Goal: Information Seeking & Learning: Understand process/instructions

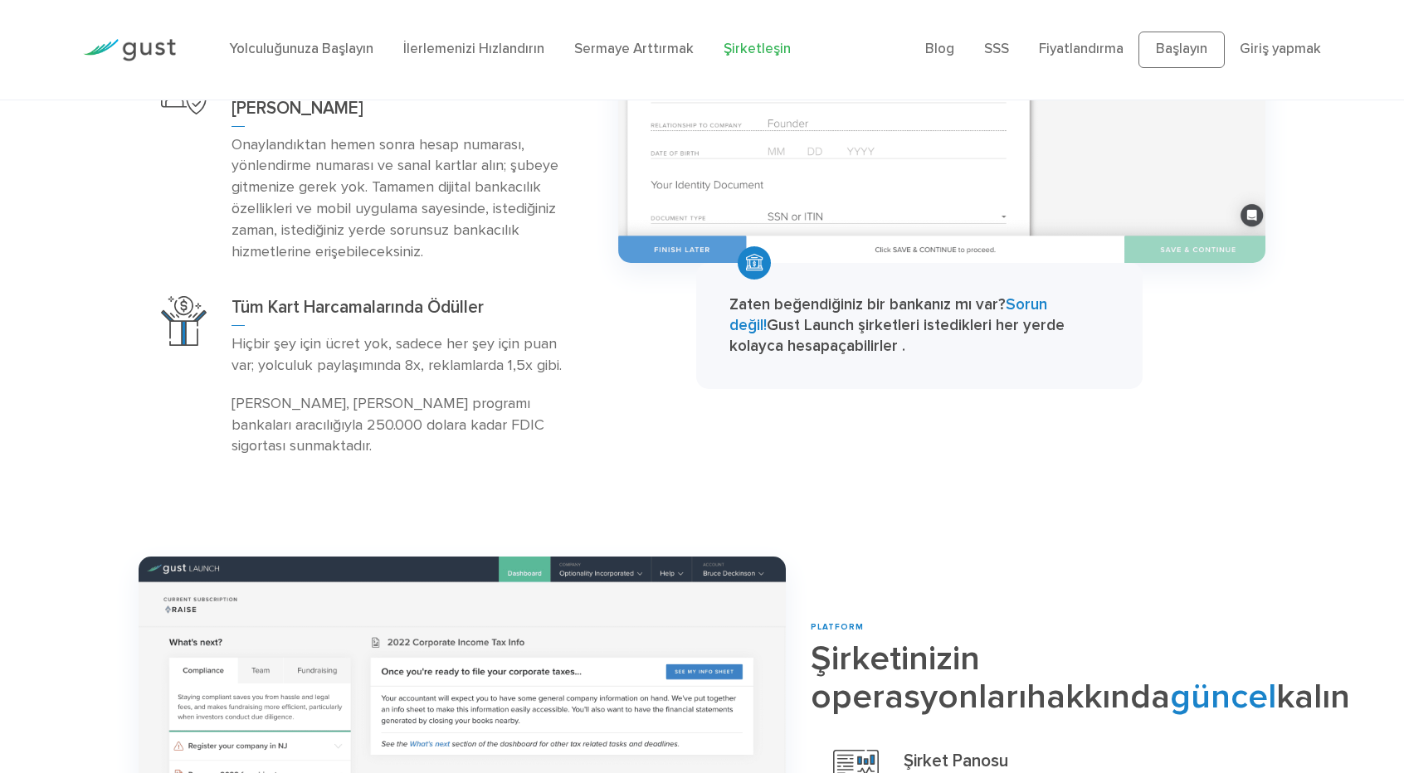
scroll to position [2510, 0]
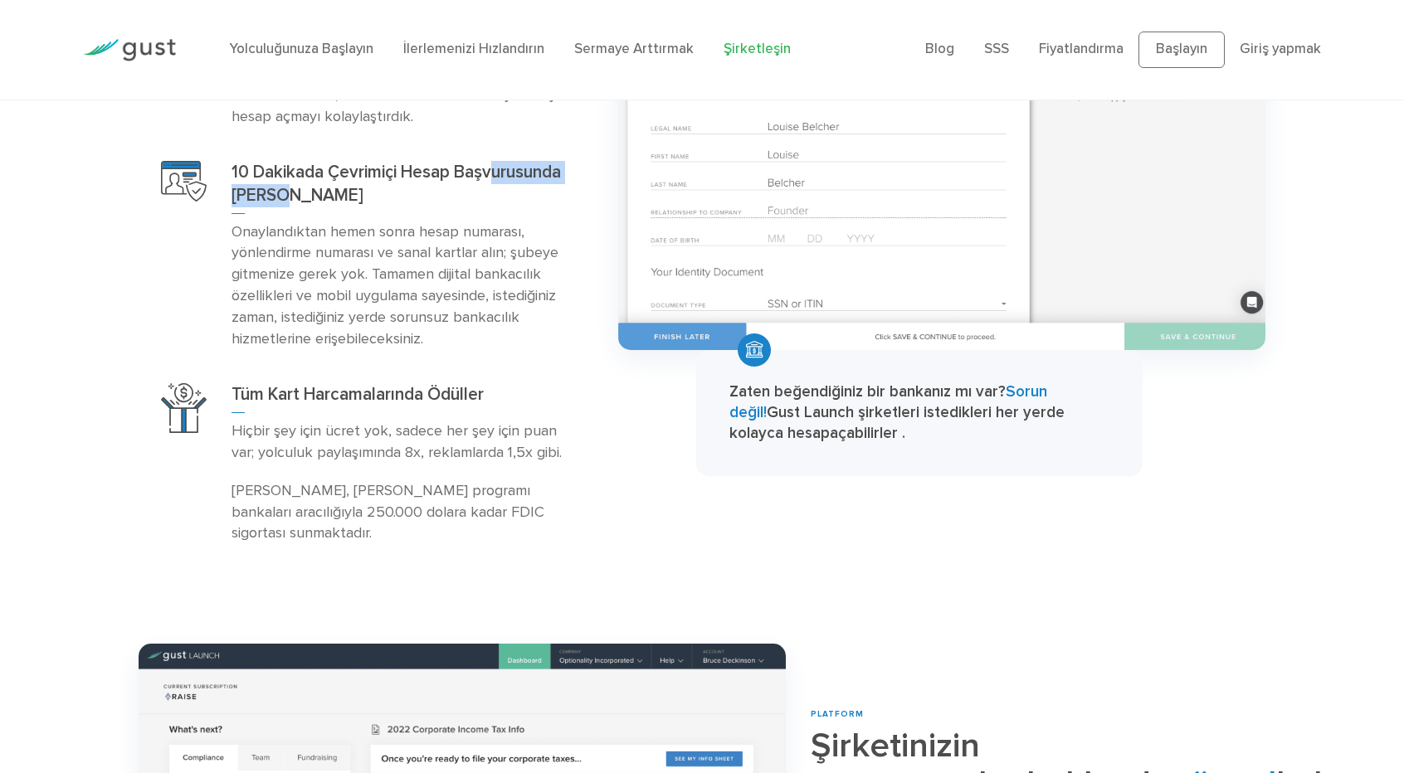
drag, startPoint x: 270, startPoint y: 411, endPoint x: 413, endPoint y: 431, distance: 144.9
click at [399, 206] on font "10 Dakikada Çevrimiçi Hesap Başvurusunda [PERSON_NAME]" at bounding box center [395, 184] width 329 height 44
click at [388, 348] on font "Onaylandıktan hemen sonra hesap numarası, yönlendirme numarası ve sanal kartlar…" at bounding box center [394, 285] width 327 height 125
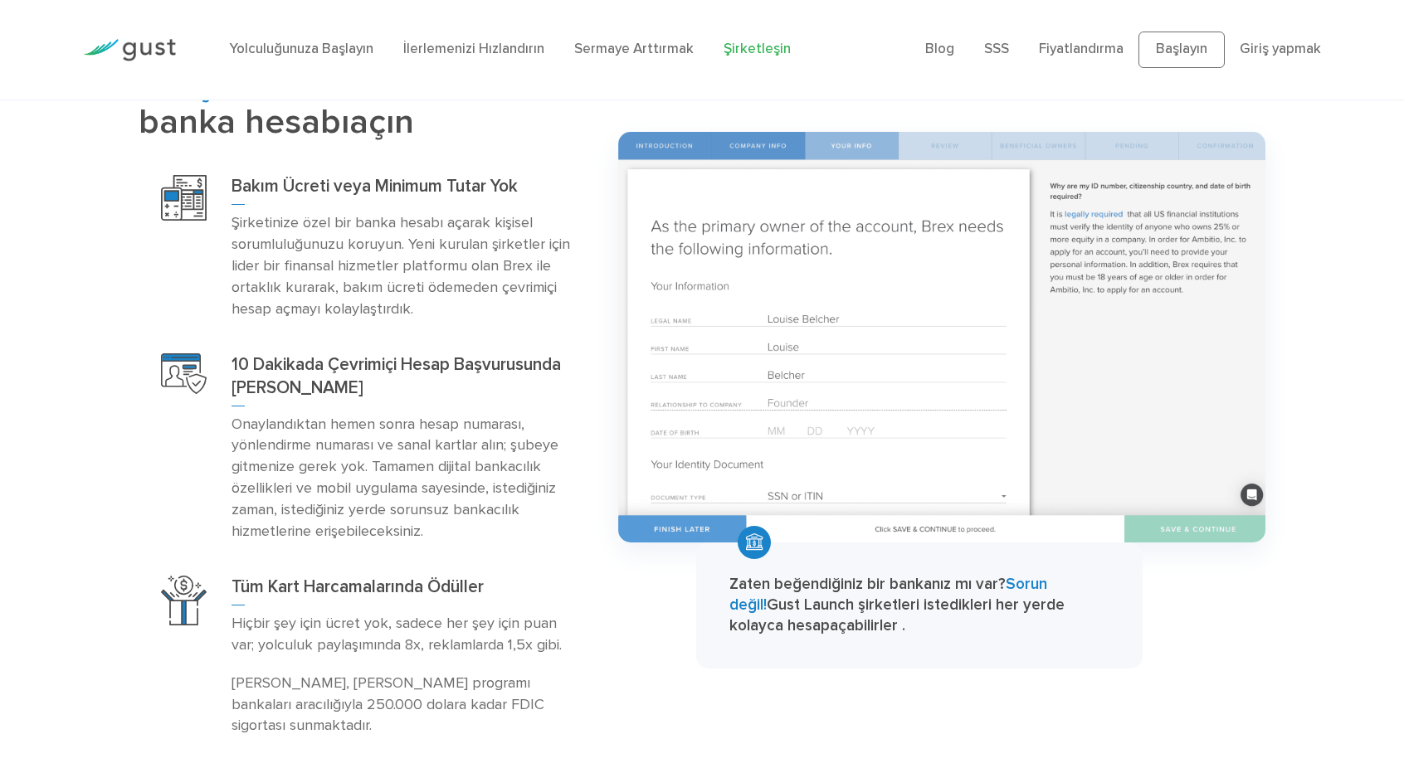
scroll to position [2344, 0]
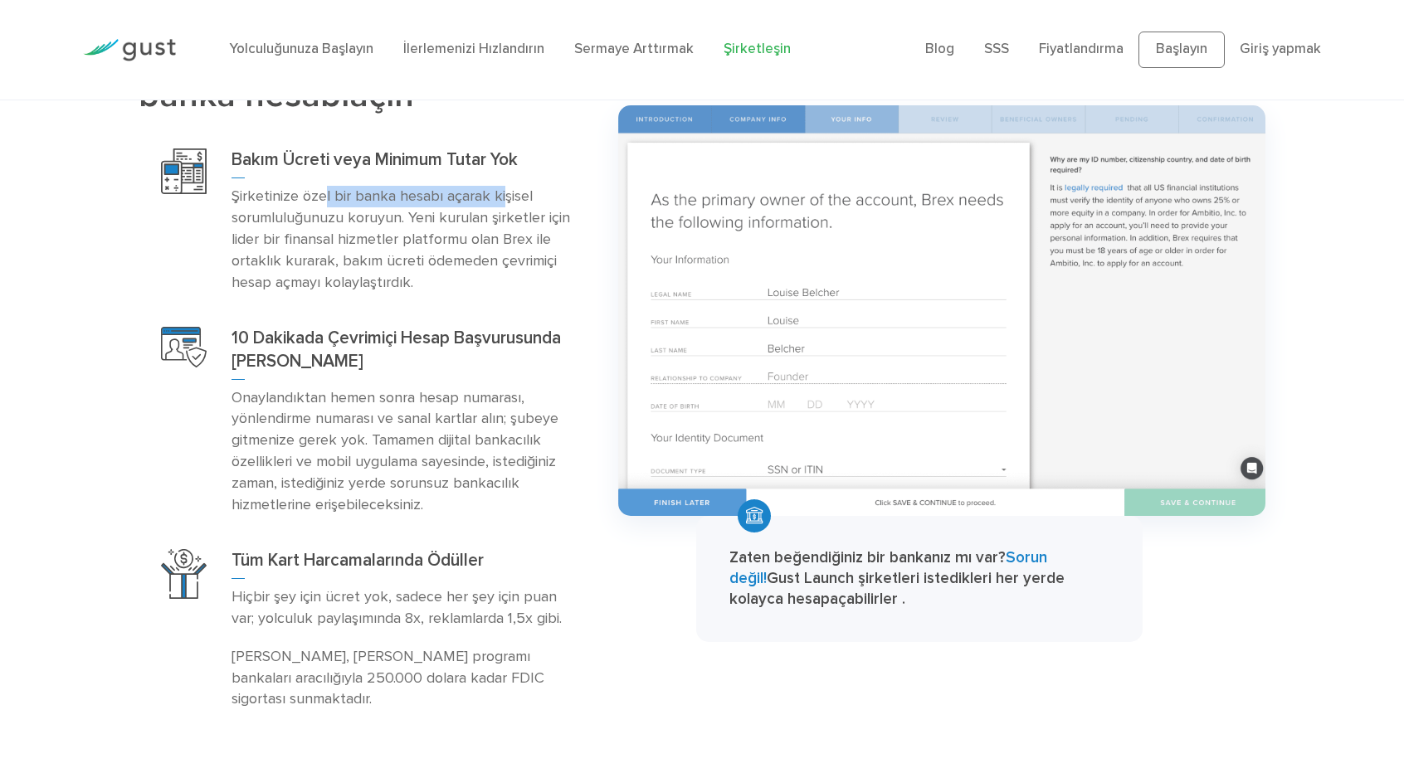
drag, startPoint x: 324, startPoint y: 409, endPoint x: 518, endPoint y: 410, distance: 193.3
click at [513, 291] on font "Şirketinize özel bir banka hesabı açarak kişisel sorumluluğunuzu koruyun. Yeni …" at bounding box center [400, 239] width 338 height 104
drag, startPoint x: 316, startPoint y: 441, endPoint x: 397, endPoint y: 437, distance: 81.4
click at [395, 294] on p "Şirketinize özel bir banka hesabı açarak kişisel sorumluluğunuzu koruyun. Yeni …" at bounding box center [400, 240] width 339 height 108
click at [441, 291] on font "Şirketinize özel bir banka hesabı açarak kişisel sorumluluğunuzu koruyun. Yeni …" at bounding box center [400, 239] width 338 height 104
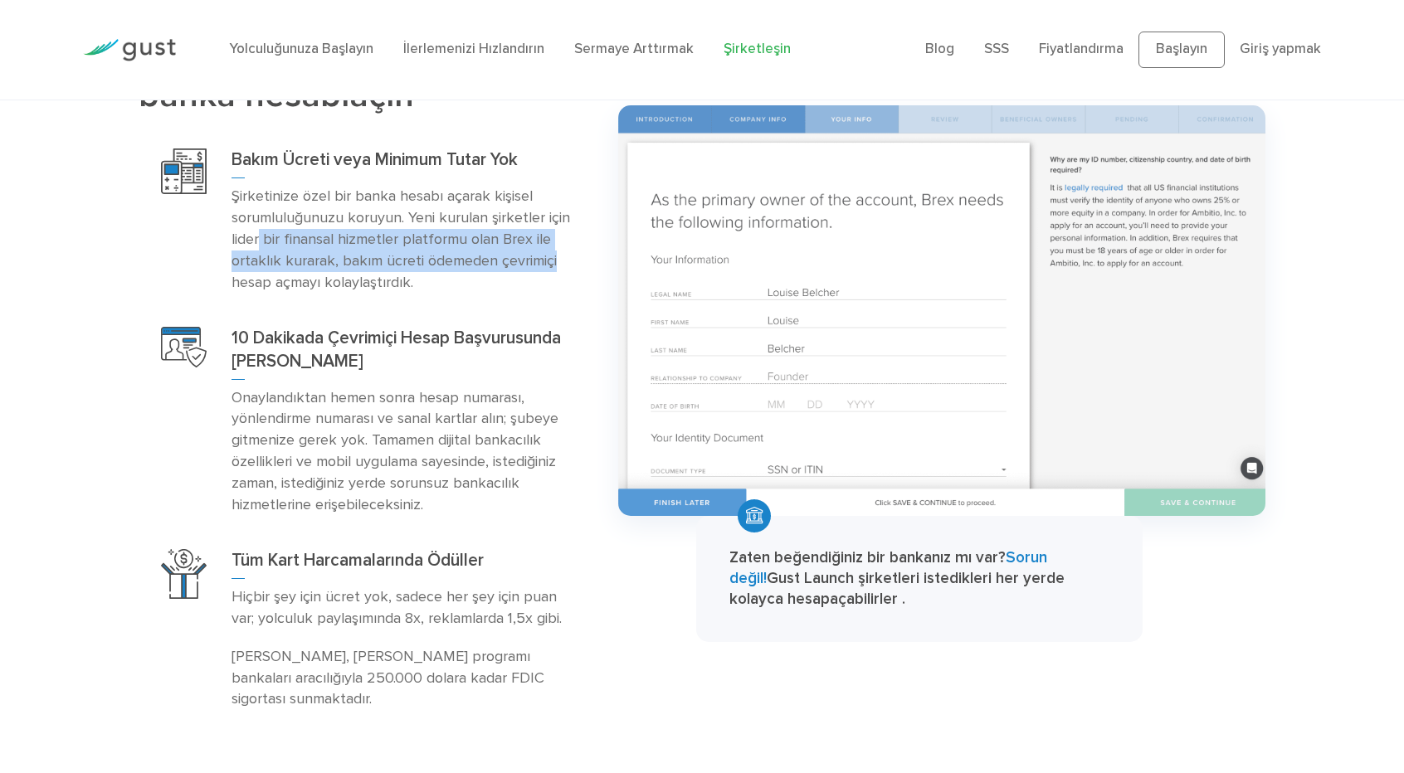
drag, startPoint x: 260, startPoint y: 453, endPoint x: 487, endPoint y: 476, distance: 227.7
click at [566, 294] on p "Şirketinize özel bir banka hesabı açarak kişisel sorumluluğunuzu koruyun. Yeni …" at bounding box center [400, 240] width 339 height 108
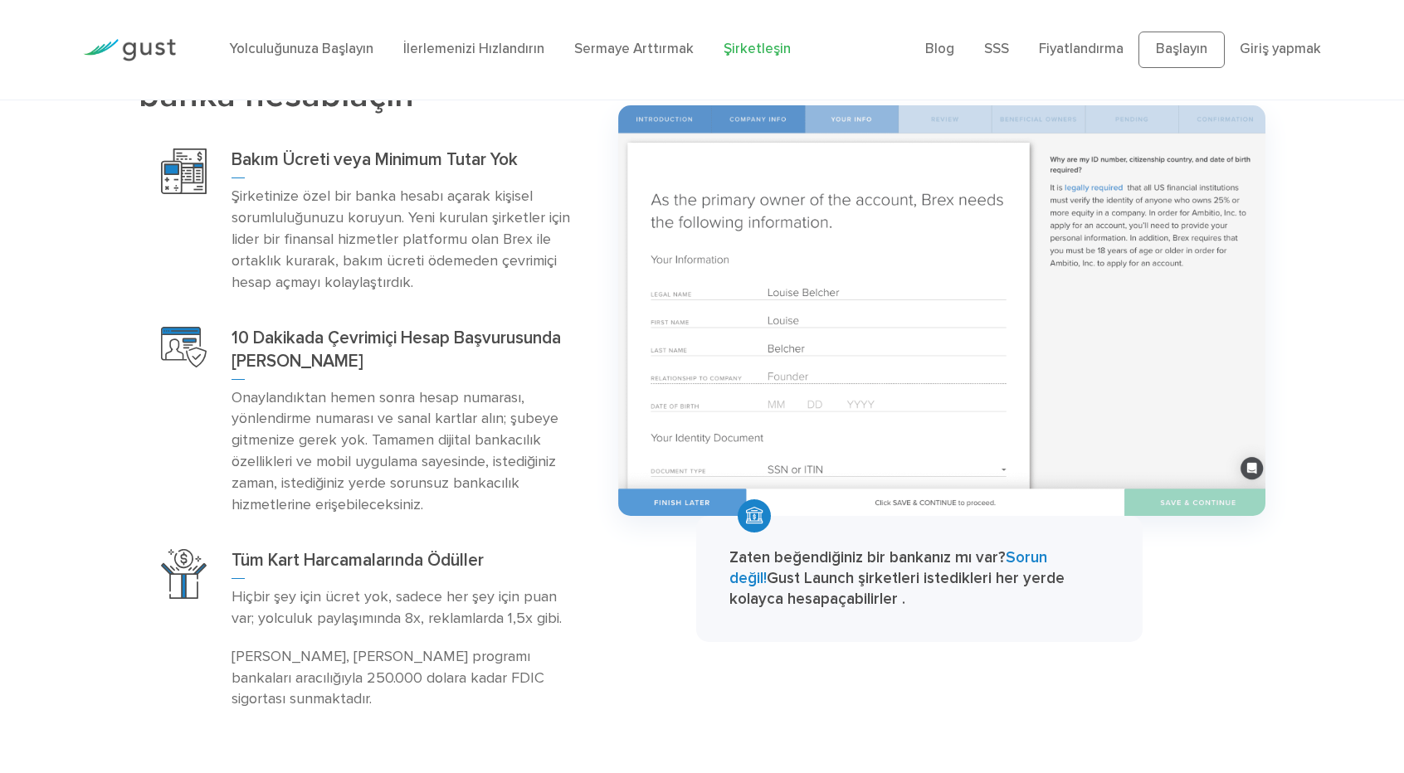
click at [341, 291] on font "Şirketinize özel bir banka hesabı açarak kişisel sorumluluğunuzu koruyun. Yeni …" at bounding box center [400, 239] width 338 height 104
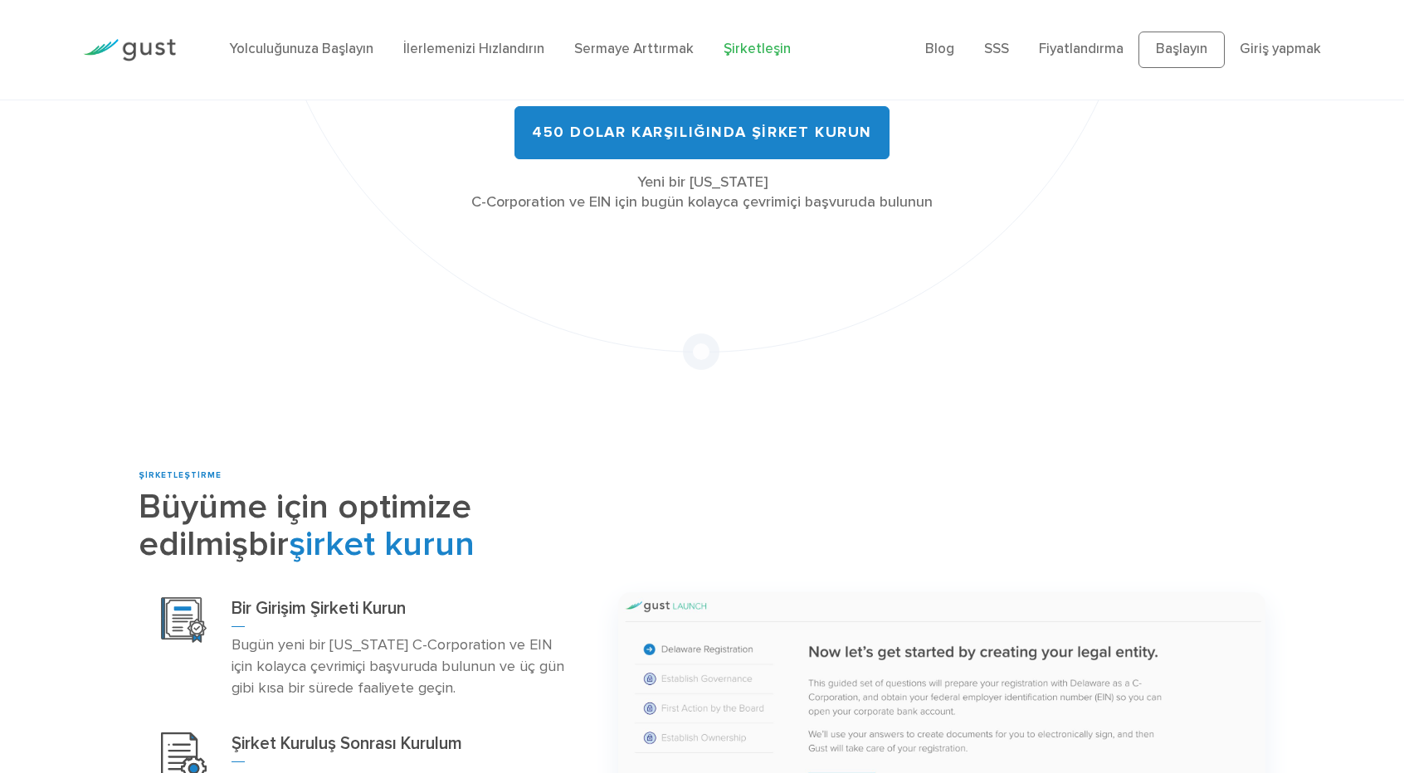
scroll to position [0, 0]
